Goal: Navigation & Orientation: Find specific page/section

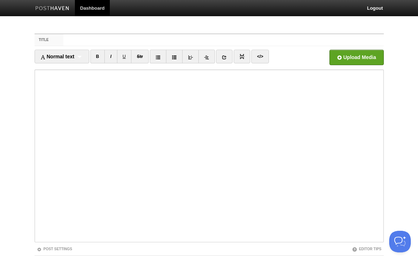
click at [93, 5] on link "Dashboard" at bounding box center [92, 8] width 35 height 16
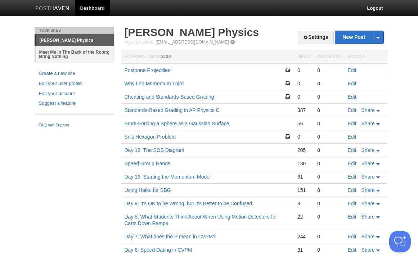
click at [69, 56] on link "Meet Me In The Back of the Room; Bring Nothing" at bounding box center [75, 54] width 78 height 16
